Goal: Task Accomplishment & Management: Complete application form

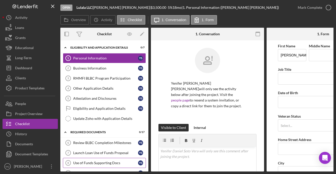
scroll to position [64, 0]
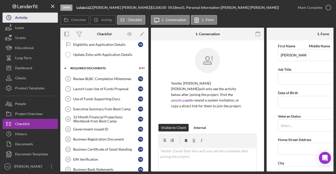
click at [27, 17] on div "Activity" at bounding box center [21, 18] width 12 height 11
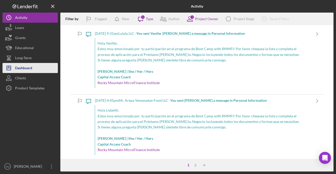
click at [41, 68] on button "Icon/Dashboard Dashboard" at bounding box center [30, 68] width 55 height 10
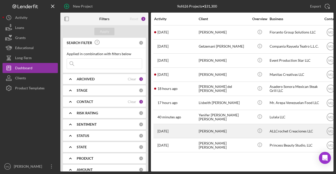
click at [224, 135] on div "[PERSON_NAME]" at bounding box center [224, 130] width 50 height 13
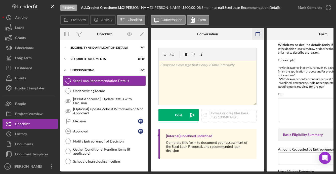
click at [258, 32] on rect "button" at bounding box center [258, 32] width 4 height 1
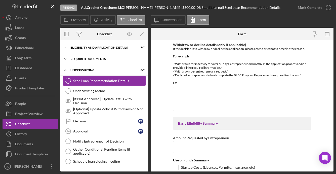
click at [98, 56] on div "Icon/Expander REQUIRED DOCUMENTS 10 / 10" at bounding box center [104, 59] width 88 height 10
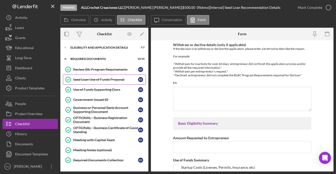
click at [105, 82] on link "Seed Loan Use of Funds Proposal Seed Loan Use of Funds Proposal I O" at bounding box center [104, 79] width 83 height 10
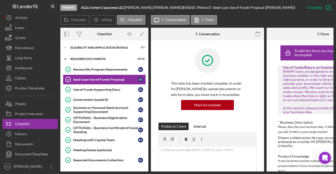
scroll to position [0, 46]
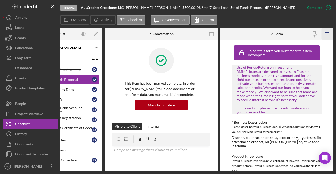
click at [327, 35] on icon "button" at bounding box center [327, 33] width 11 height 11
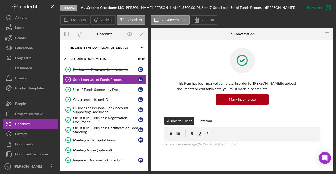
scroll to position [0, 0]
click at [202, 17] on icon at bounding box center [196, 20] width 13 height 13
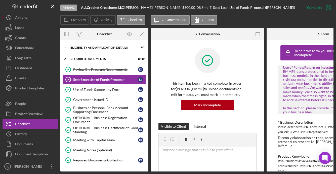
scroll to position [0, 46]
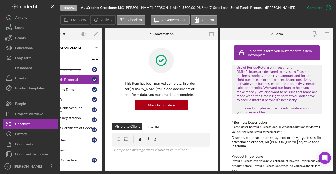
click at [284, 36] on div "7. Form" at bounding box center [277, 34] width 38 height 13
click at [317, 32] on icon "button" at bounding box center [314, 33] width 11 height 11
click at [202, 19] on label "7. Form" at bounding box center [208, 20] width 12 height 4
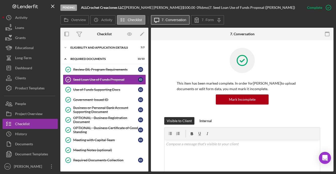
click at [170, 19] on label "7. Conversation" at bounding box center [174, 20] width 25 height 4
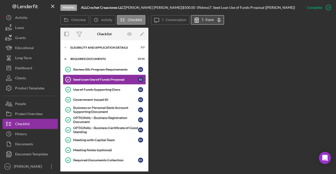
click at [209, 22] on button "7. Form Icon/Menu Close" at bounding box center [207, 20] width 33 height 10
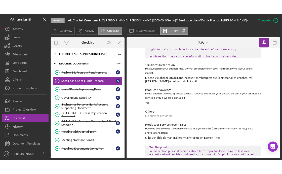
scroll to position [46, 0]
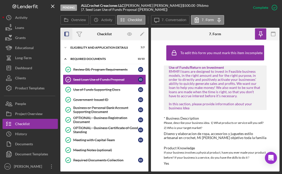
click at [66, 32] on icon "button" at bounding box center [66, 33] width 11 height 11
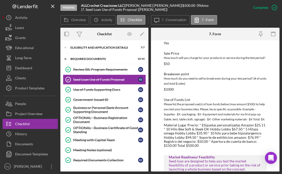
scroll to position [265, 0]
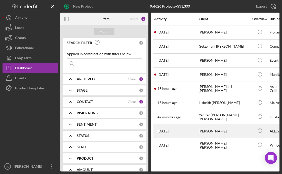
click at [227, 132] on div "[PERSON_NAME]" at bounding box center [224, 130] width 50 height 13
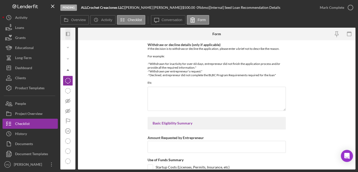
click at [67, 32] on icon "Icon/Panel Side Expand" at bounding box center [67, 33] width 11 height 11
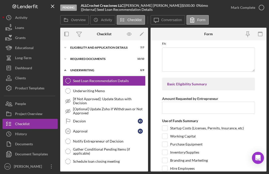
scroll to position [47, 0]
click at [191, 113] on input "Amount Requested by Entrepreneur" at bounding box center [208, 107] width 93 height 12
type input "$3"
type input "$500"
click at [255, 133] on form "Withdraw or decline details (only if applicable) If the decision is to withdraw…" at bounding box center [209, 105] width 116 height 131
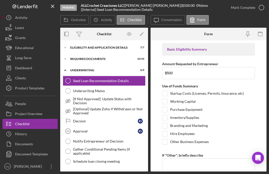
scroll to position [83, 0]
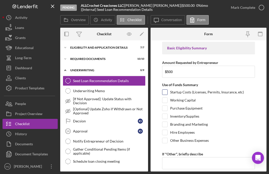
click at [165, 95] on input "Startup Costs (Licenses, Permits, Insurance, etc)" at bounding box center [165, 91] width 5 height 5
checkbox input "true"
click at [167, 119] on div at bounding box center [165, 116] width 6 height 6
click at [165, 127] on input "Branding and Marketing" at bounding box center [165, 124] width 5 height 5
checkbox input "true"
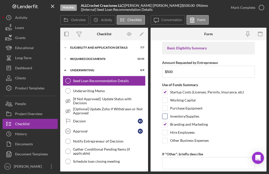
click at [164, 119] on input "Inventory/Supplies" at bounding box center [165, 116] width 5 height 5
checkbox input "true"
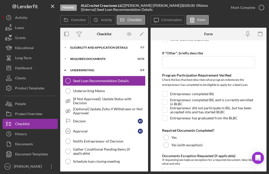
scroll to position [184, 0]
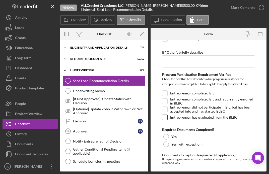
click at [164, 120] on input "Entrepreneur has graduated from the BLBC" at bounding box center [165, 117] width 5 height 5
checkbox input "true"
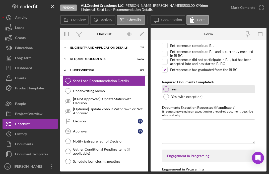
scroll to position [233, 0]
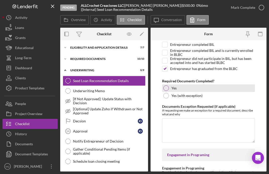
click at [167, 91] on div at bounding box center [167, 88] width 6 height 6
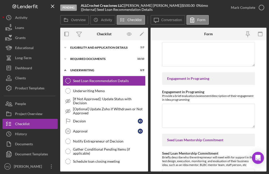
scroll to position [311, 0]
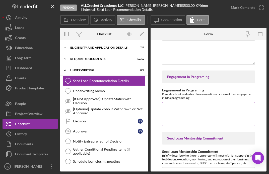
click at [208, 114] on textarea "Engagement in Programing" at bounding box center [208, 114] width 93 height 24
paste textarea "[PERSON_NAME] has completed BIL and was engaged"
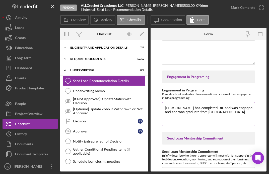
drag, startPoint x: 206, startPoint y: 114, endPoint x: 194, endPoint y: 116, distance: 12.4
click at [194, 116] on textarea "[PERSON_NAME] has completed BIL and was engaged and she was graduate from [GEOG…" at bounding box center [208, 114] width 93 height 24
paste textarea "BLBC-SP-20-2025-1"
click at [193, 114] on textarea "[PERSON_NAME] has completed BIL and was engaged and she was graduate fromBLBC-S…" at bounding box center [208, 114] width 93 height 24
click at [231, 114] on textarea "[PERSON_NAME] has completed BIL and was engaged and she was graduate from BLBC-…" at bounding box center [208, 114] width 93 height 24
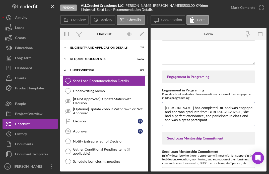
paste textarea "successfully completed BIL and was actively engaged throughout the program. She…"
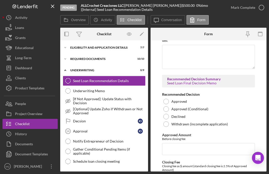
scroll to position [996, 0]
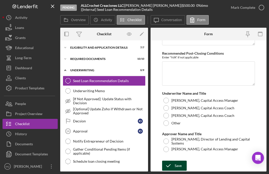
click at [175, 167] on div "Save" at bounding box center [178, 165] width 7 height 10
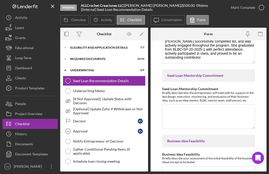
scroll to position [372, 0]
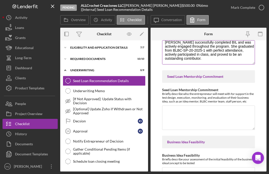
click at [176, 46] on textarea "[PERSON_NAME] successfully completed BIL and was actively engaged throughout th…" at bounding box center [208, 52] width 93 height 24
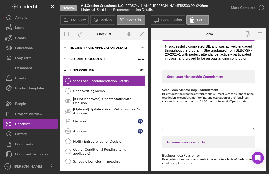
scroll to position [0, 0]
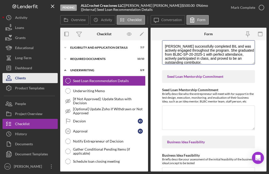
type textarea "[PERSON_NAME] successfully completed BIL and was actively engaged throughout th…"
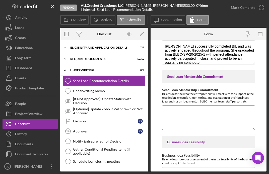
click at [194, 121] on textarea "Seed Loan Mentorship Commitment" at bounding box center [208, 117] width 93 height 24
paste textarea "[PERSON_NAME] recently graduated from [GEOGRAPHIC_DATA], where she received men…"
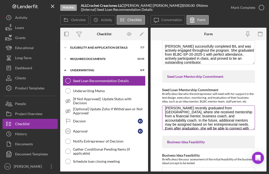
scroll to position [4, 0]
click at [165, 115] on textarea "[PERSON_NAME] recently graduated from [GEOGRAPHIC_DATA], where she received men…" at bounding box center [208, 117] width 93 height 24
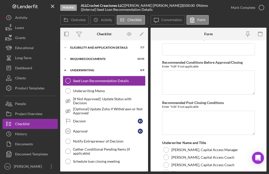
scroll to position [996, 0]
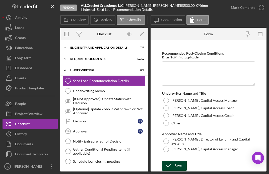
type textarea "[PERSON_NAME] recently graduated from [GEOGRAPHIC_DATA], where she received men…"
click at [177, 165] on div "Save" at bounding box center [178, 165] width 7 height 10
